Goal: Information Seeking & Learning: Learn about a topic

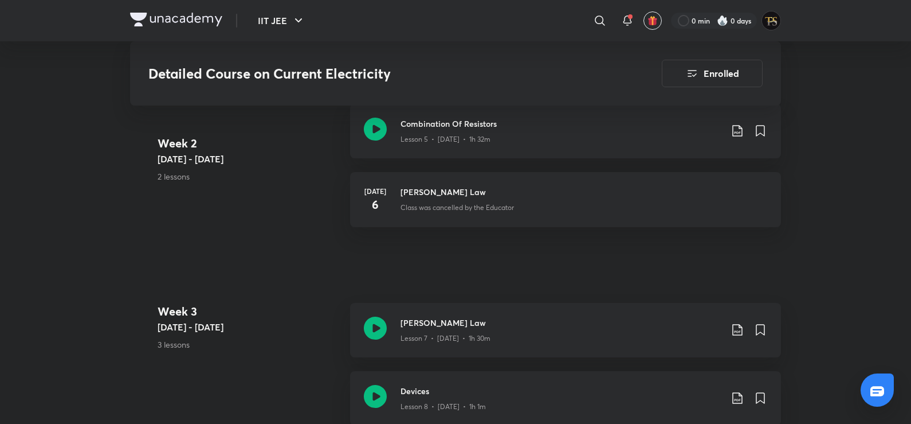
scroll to position [516, 0]
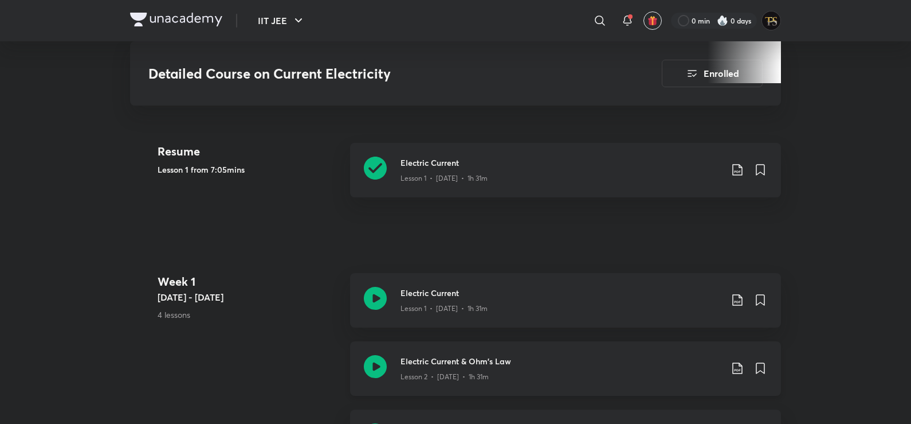
click at [430, 361] on h3 "Electric Current & Ohm's Law" at bounding box center [561, 361] width 321 height 12
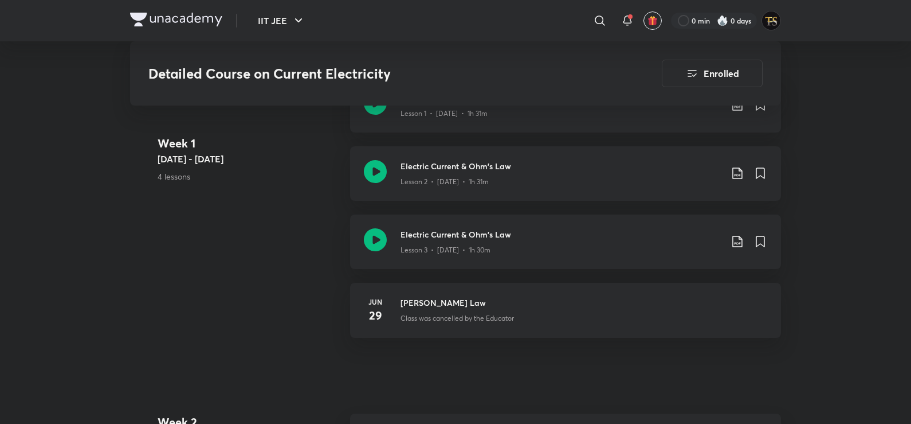
scroll to position [1082, 0]
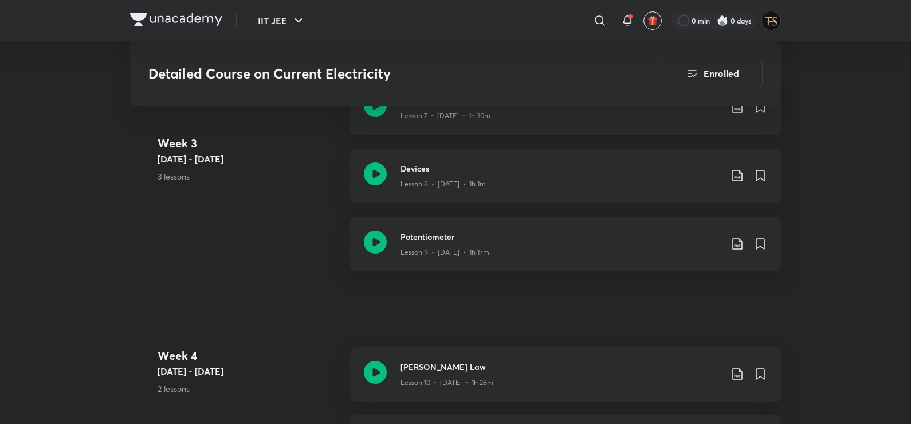
scroll to position [1242, 0]
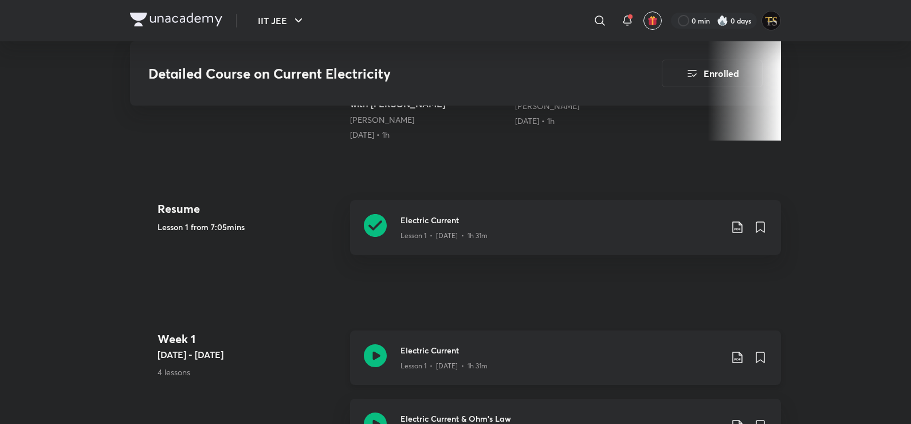
scroll to position [516, 0]
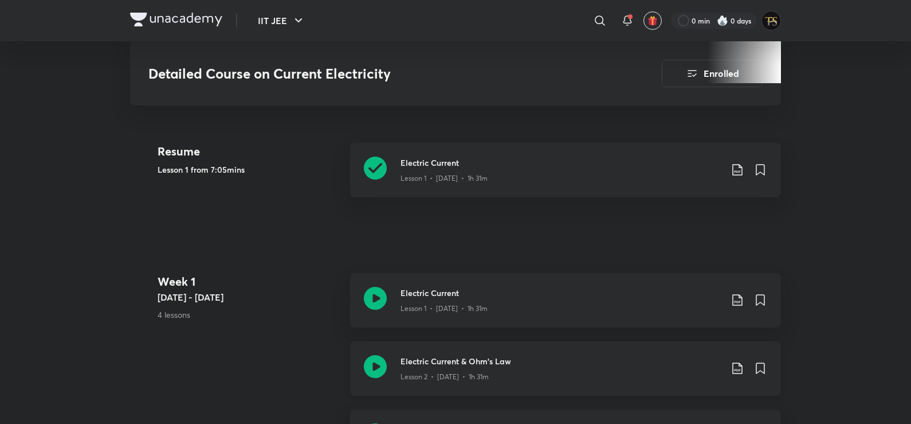
click at [380, 374] on icon at bounding box center [375, 366] width 23 height 23
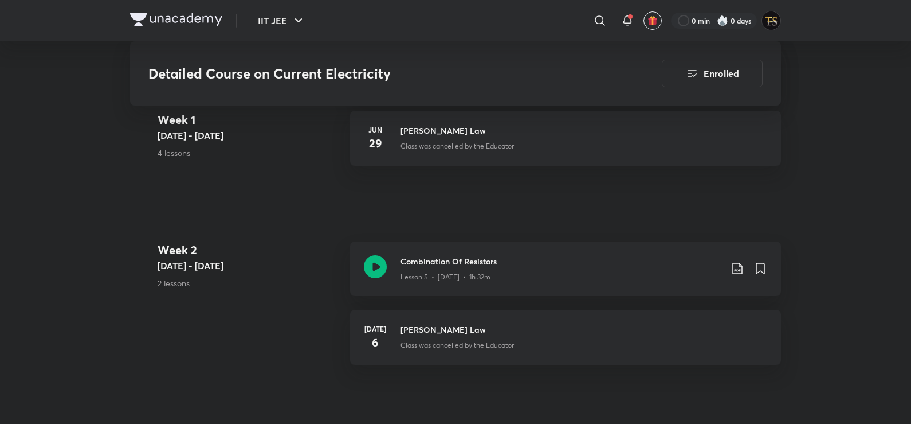
scroll to position [860, 0]
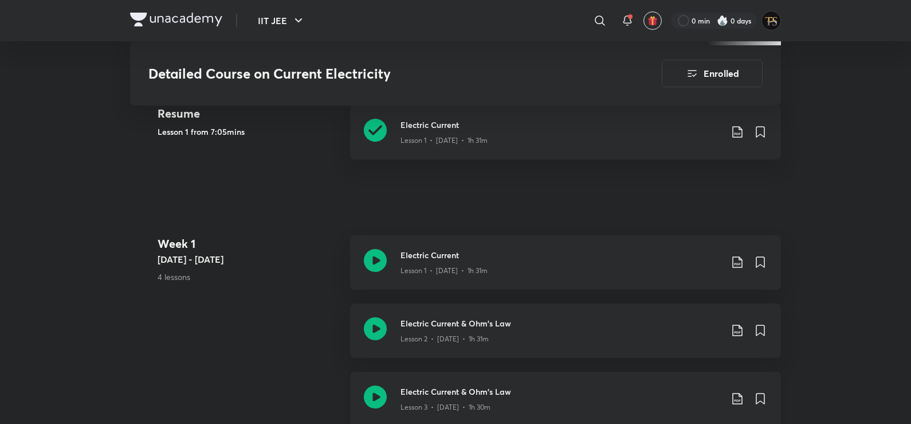
scroll to position [573, 0]
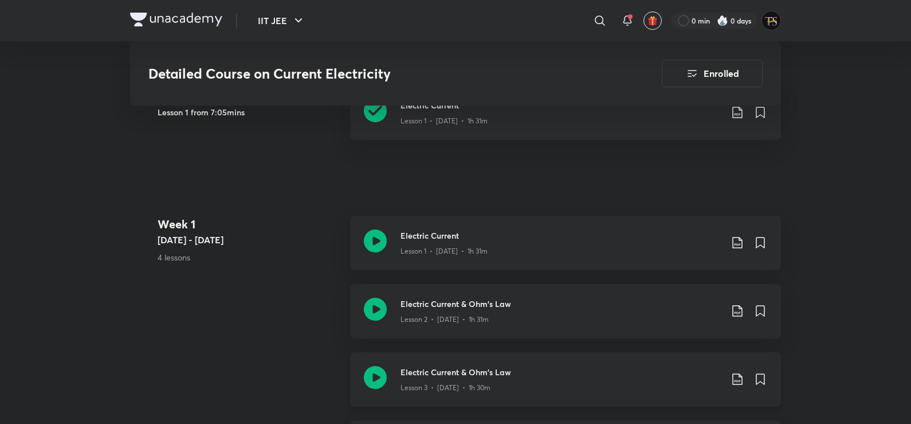
click at [402, 377] on h3 "Electric Current & Ohm's Law" at bounding box center [561, 372] width 321 height 12
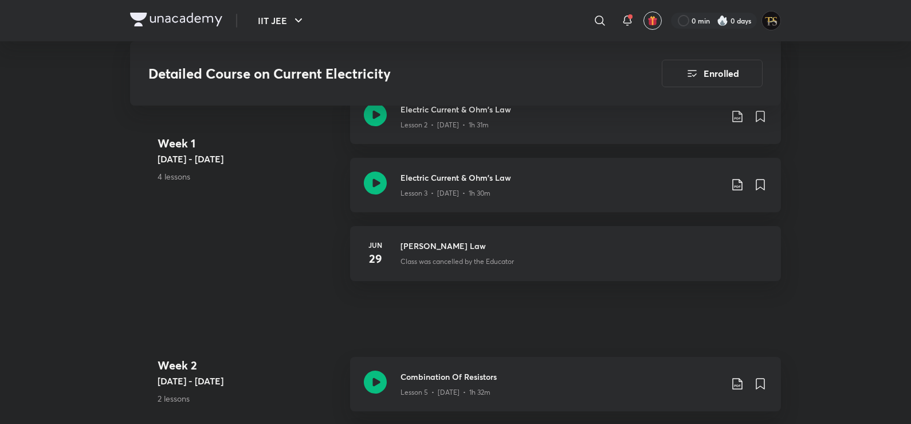
scroll to position [768, 0]
